Goal: Task Accomplishment & Management: Manage account settings

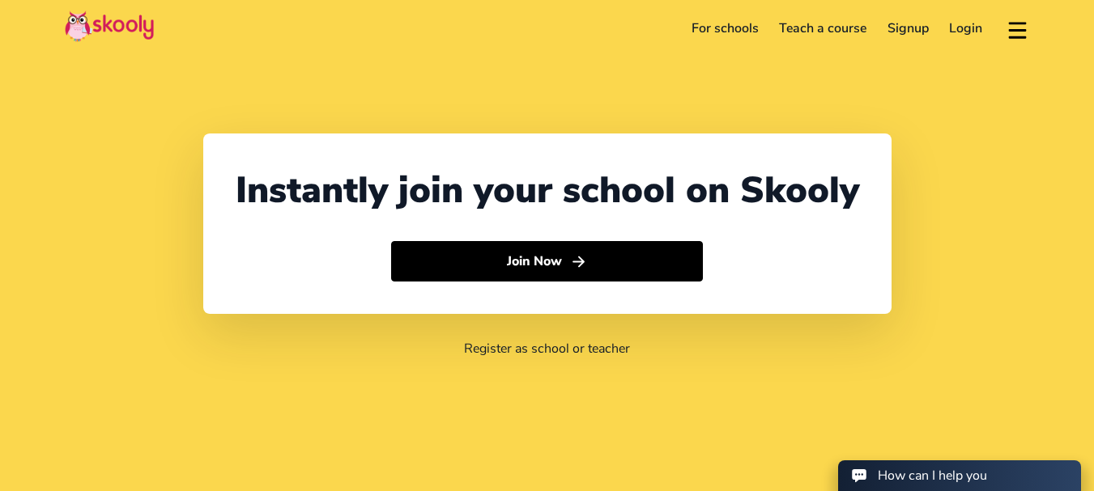
select select "91"
select select "[GEOGRAPHIC_DATA]"
select select "[GEOGRAPHIC_DATA]/[GEOGRAPHIC_DATA]"
click at [730, 32] on link "For schools" at bounding box center [725, 28] width 88 height 26
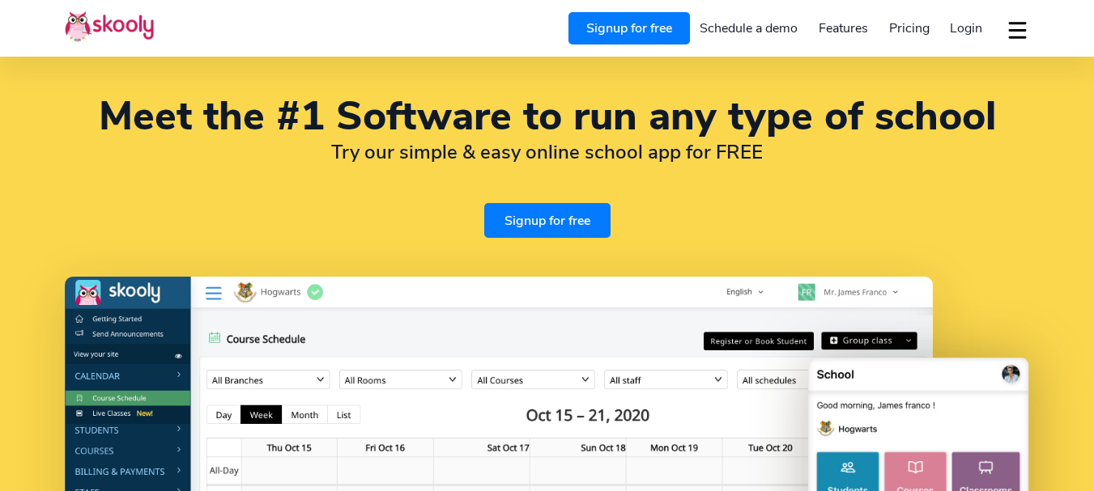
select select "en"
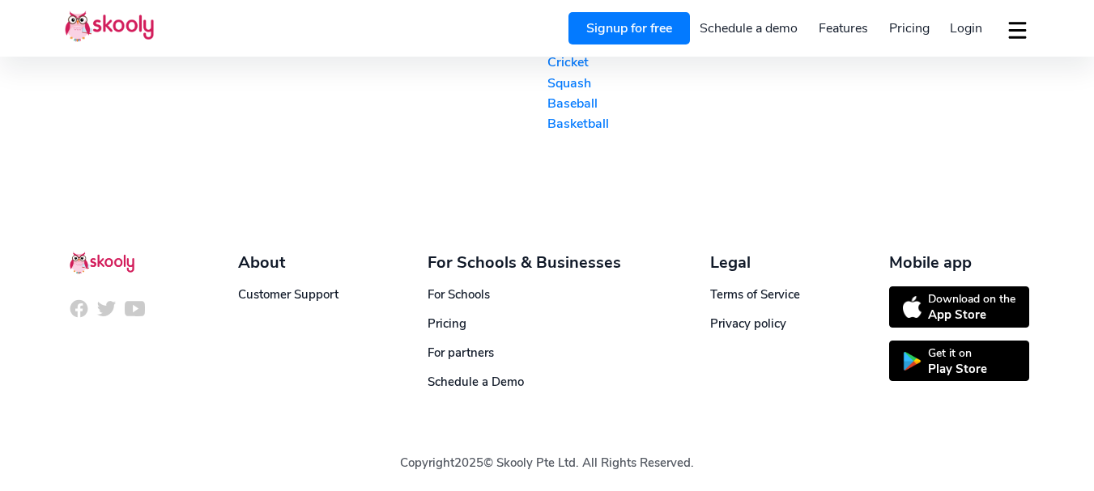
select select "91"
select select "[GEOGRAPHIC_DATA]"
select select "[GEOGRAPHIC_DATA]/[GEOGRAPHIC_DATA]"
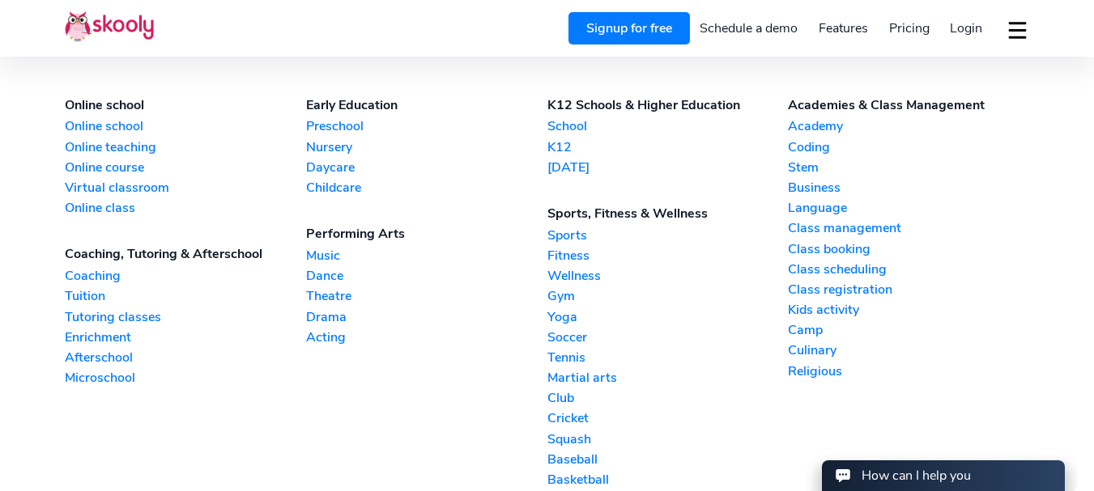
scroll to position [3645, 0]
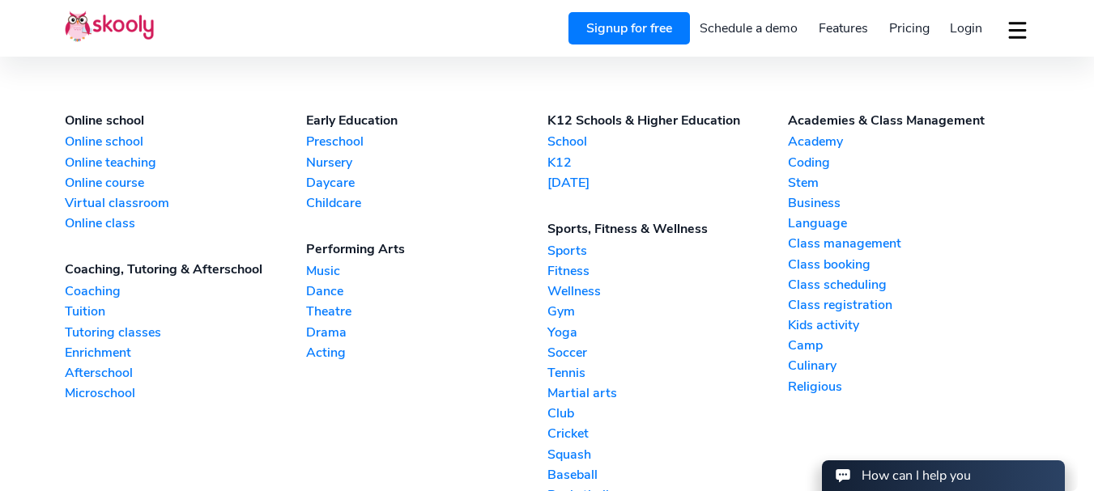
click at [324, 283] on link "Dance" at bounding box center [426, 292] width 241 height 18
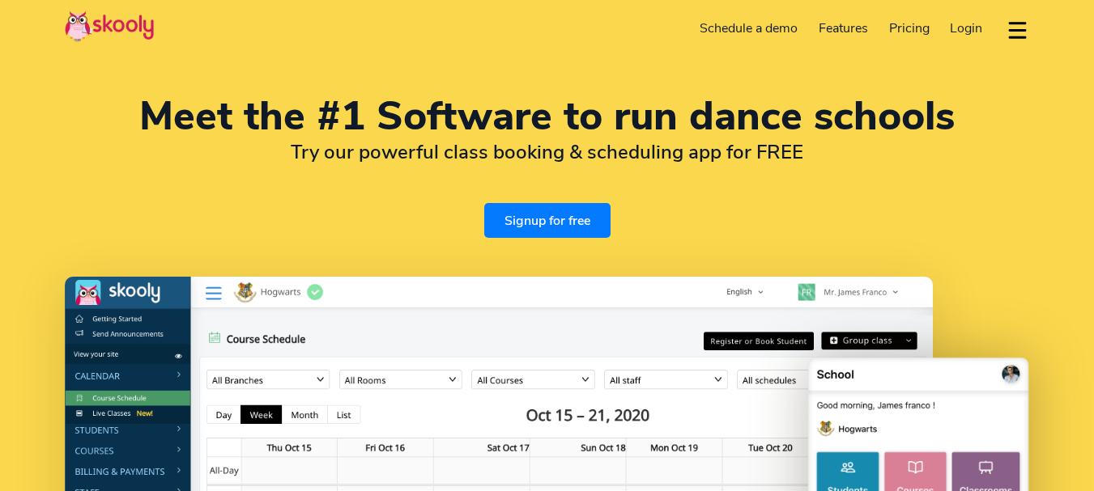
select select "en"
select select "91"
select select "India"
select select "Asia/Kolkata"
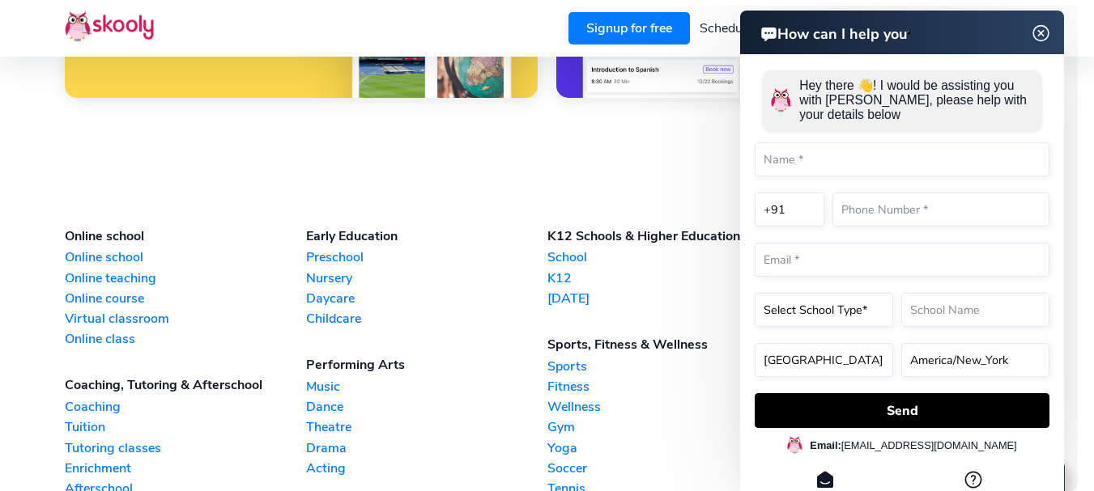
scroll to position [3610, 0]
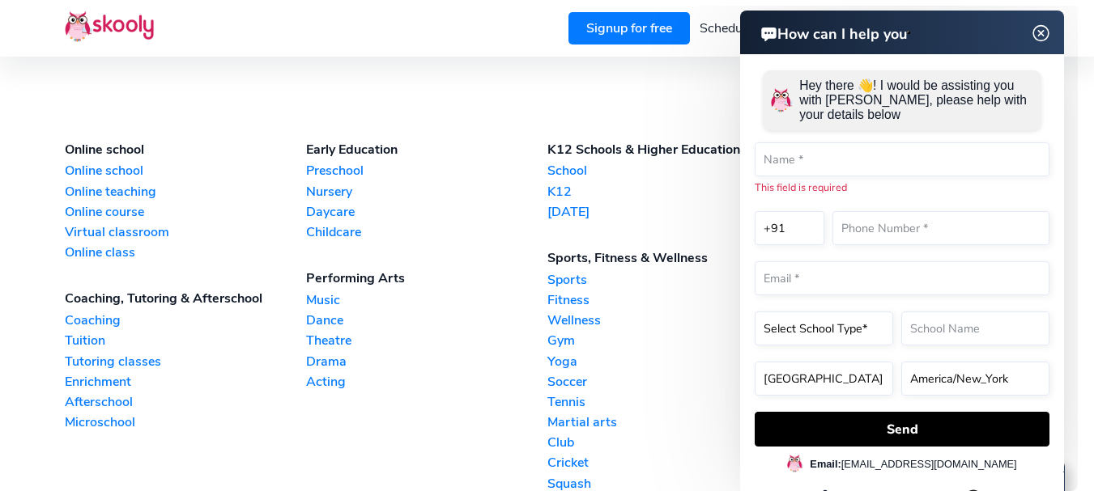
click at [88, 341] on link "Tuition" at bounding box center [185, 341] width 241 height 18
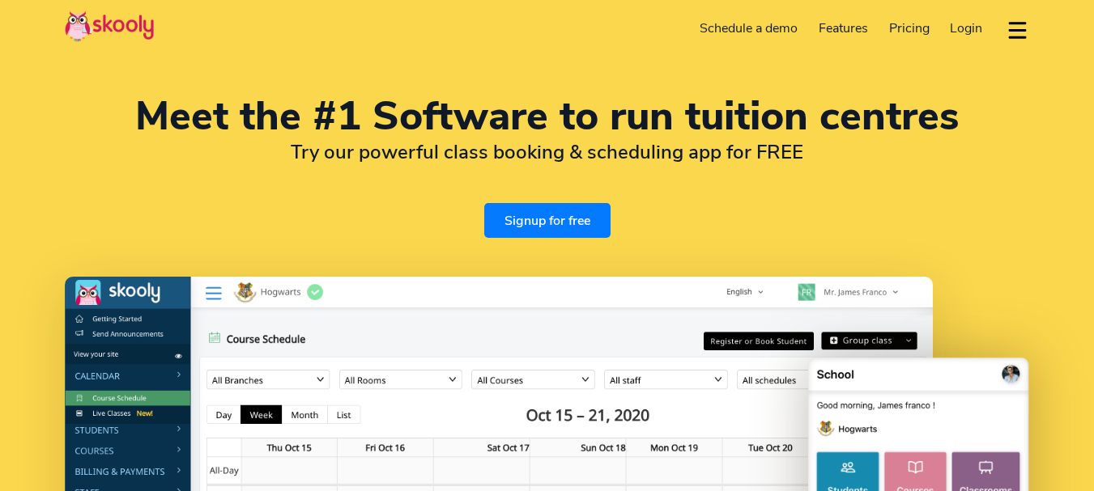
select select "en"
select select "91"
select select "[GEOGRAPHIC_DATA]"
select select "[GEOGRAPHIC_DATA]/[GEOGRAPHIC_DATA]"
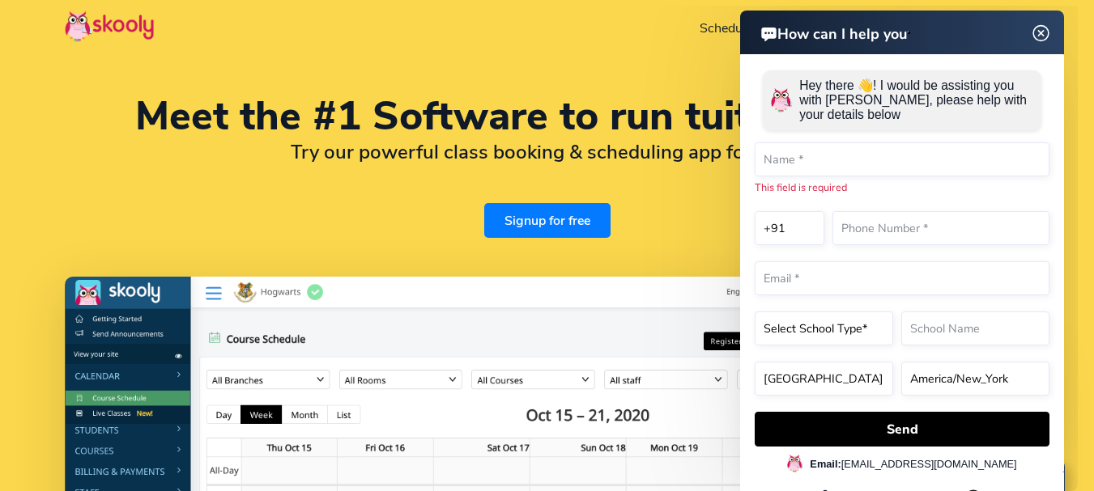
click at [1040, 38] on img at bounding box center [1041, 33] width 31 height 20
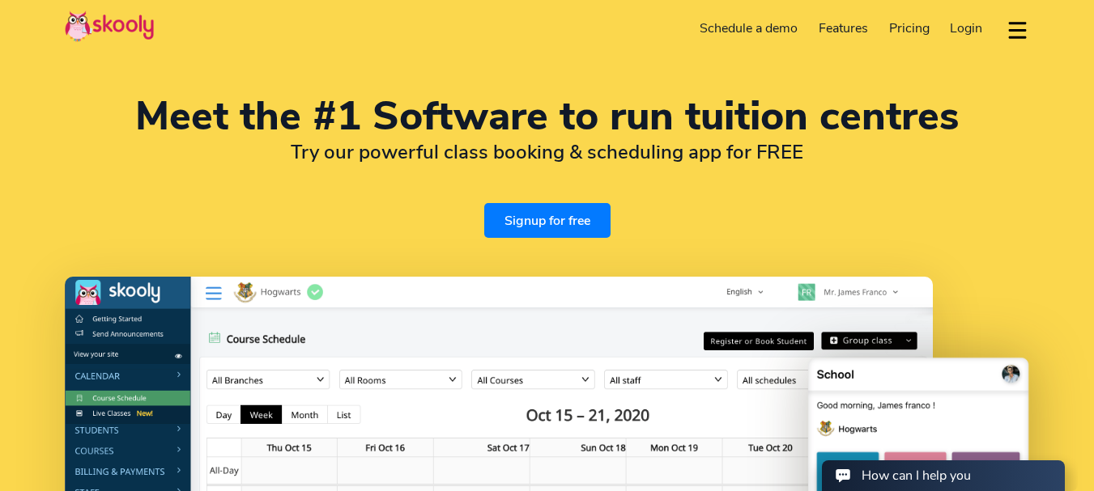
click at [965, 22] on span "Login" at bounding box center [966, 28] width 32 height 18
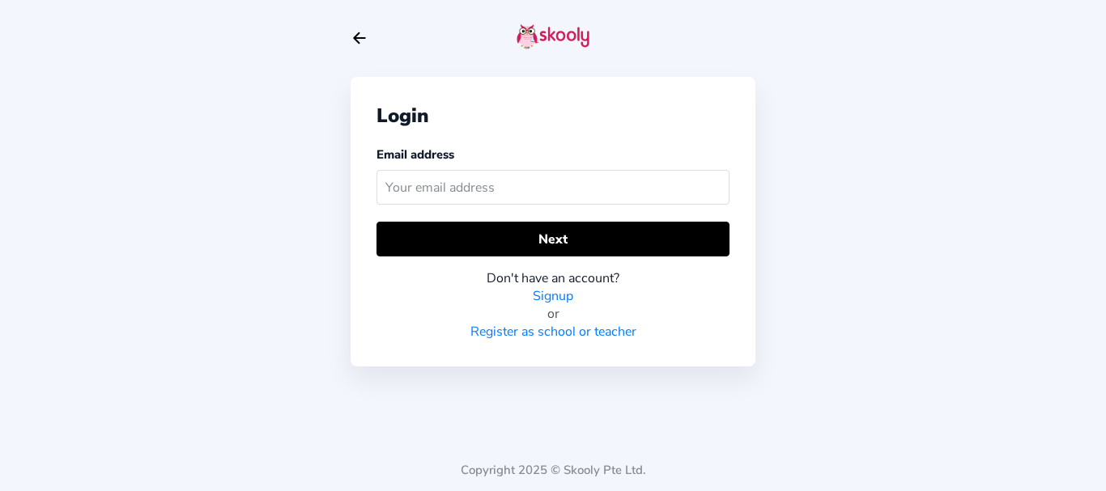
click at [535, 189] on input "text" at bounding box center [552, 187] width 353 height 35
type input "[EMAIL_ADDRESS][DOMAIN_NAME]"
